Goal: Navigation & Orientation: Find specific page/section

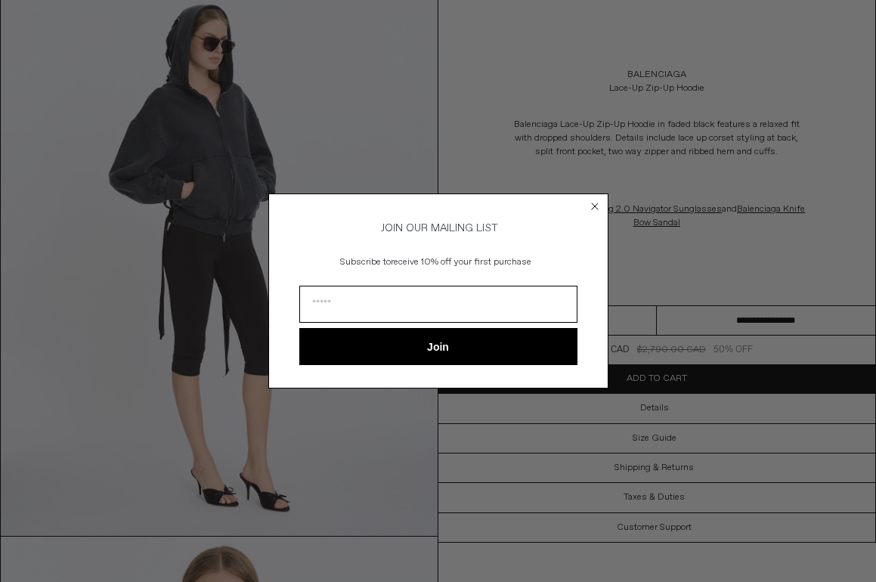
click at [594, 207] on circle "Close dialog" at bounding box center [594, 206] width 14 height 14
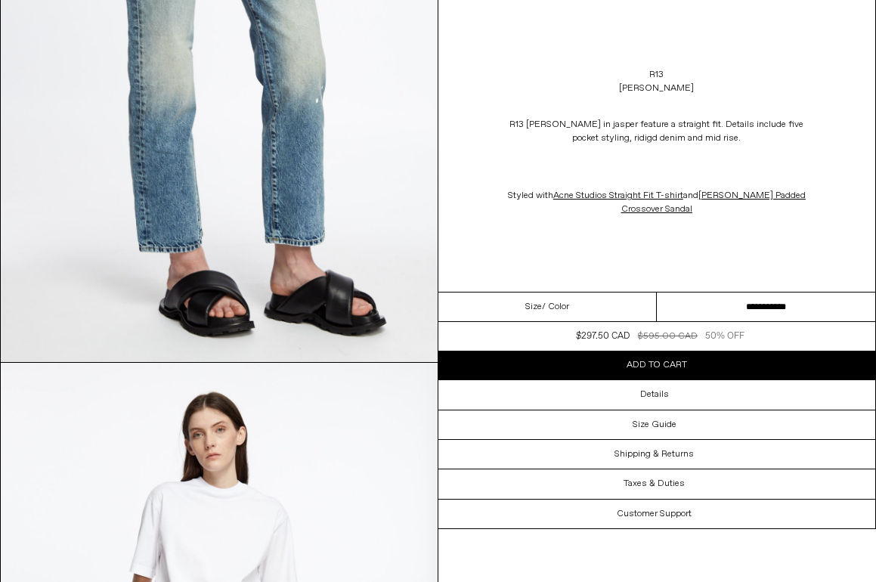
scroll to position [883, 0]
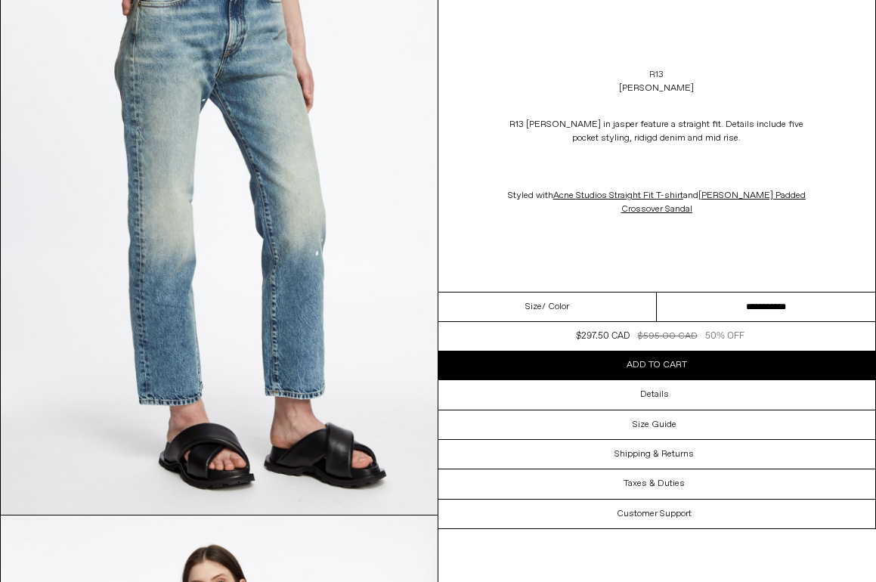
click at [662, 75] on link "R13" at bounding box center [656, 75] width 14 height 14
